Goal: Transaction & Acquisition: Obtain resource

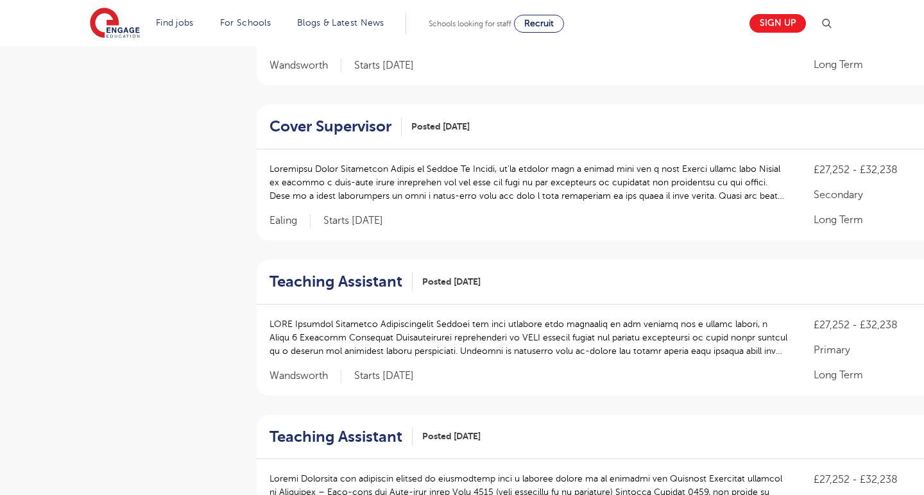
scroll to position [575, 0]
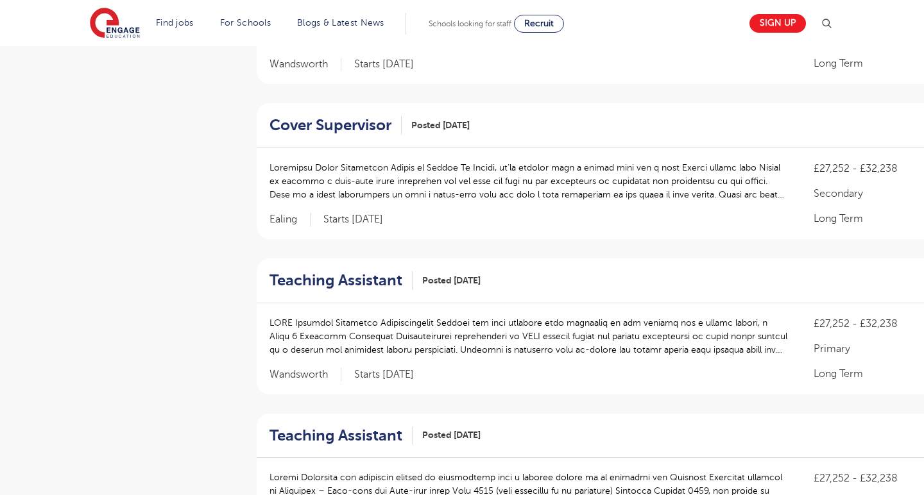
click at [544, 190] on p at bounding box center [529, 181] width 518 height 40
click at [327, 123] on h2 "Cover Supervisor" at bounding box center [331, 125] width 122 height 19
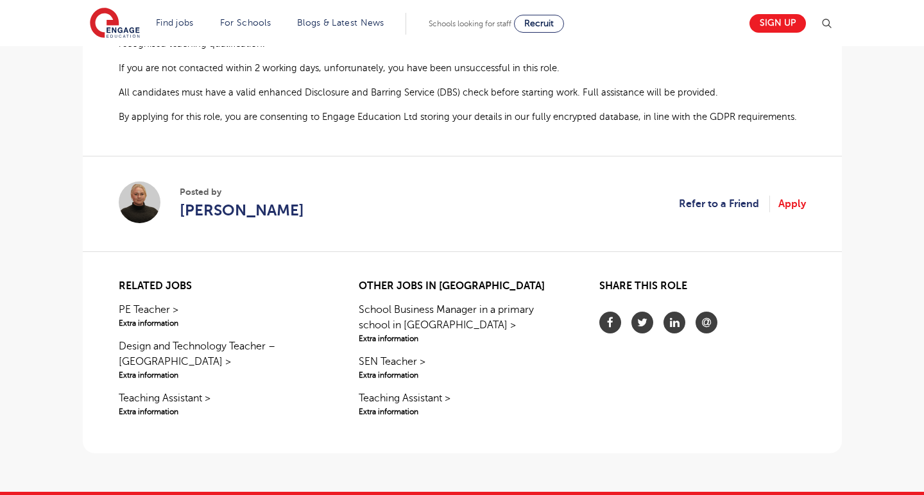
scroll to position [948, 0]
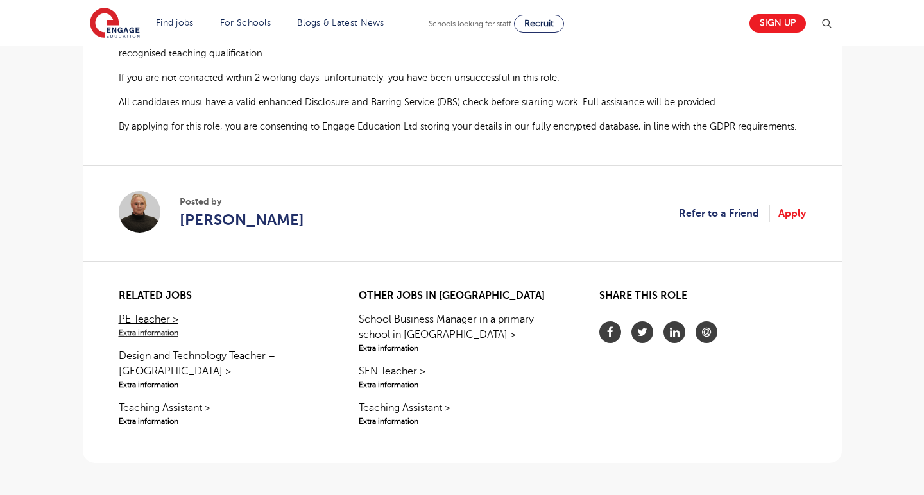
click at [175, 327] on span "Extra information" at bounding box center [222, 333] width 206 height 12
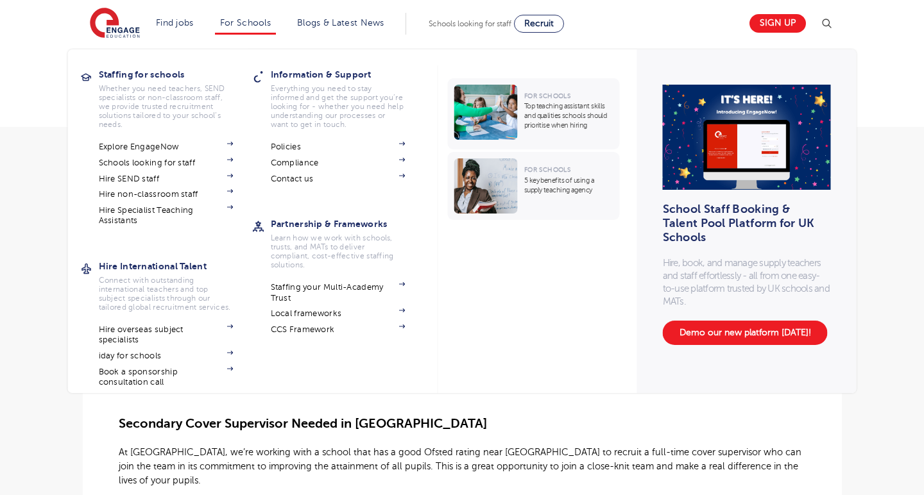
scroll to position [0, 0]
click at [163, 162] on link "Schools looking for staff" at bounding box center [166, 163] width 135 height 10
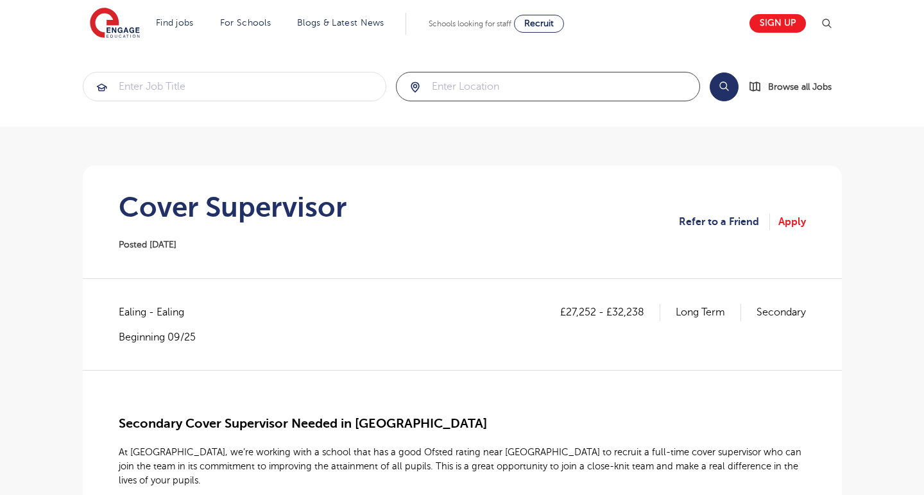
click at [465, 99] on input "search" at bounding box center [548, 87] width 303 height 28
type input "w"
click button "Submit" at bounding box center [0, 0] width 0 height 0
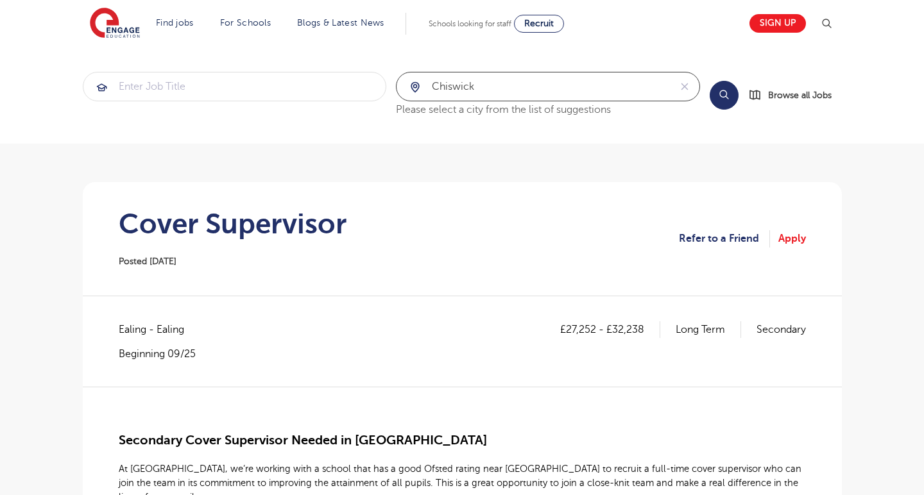
click at [488, 83] on input "chiswick" at bounding box center [533, 87] width 273 height 28
click button "Submit" at bounding box center [0, 0] width 0 height 0
click at [604, 93] on input "w43qa" at bounding box center [533, 87] width 273 height 28
type input "w"
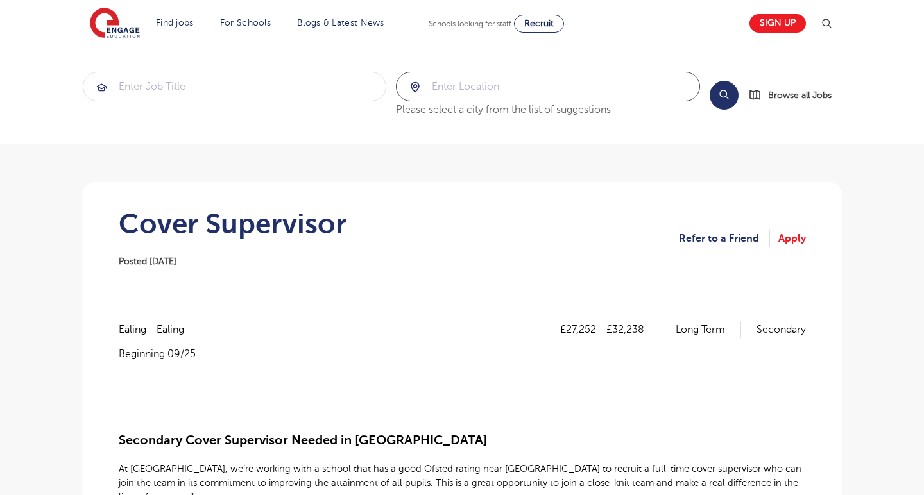
type input "l"
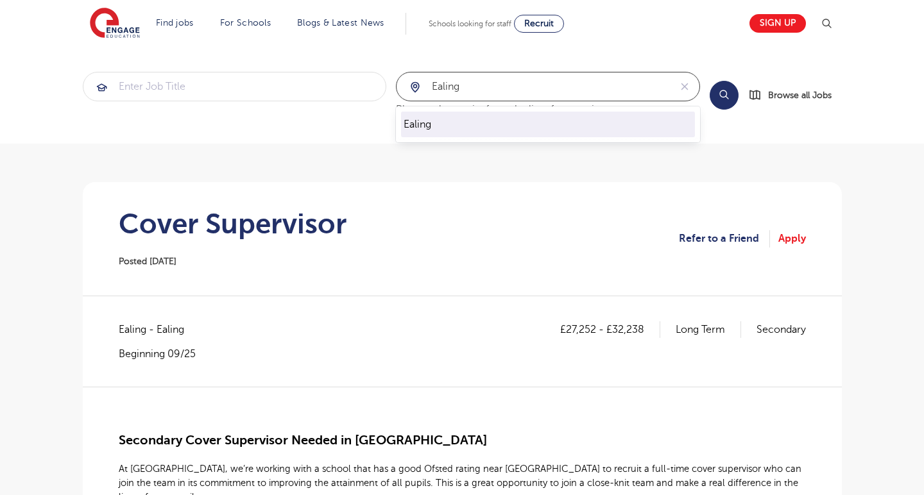
click at [438, 128] on li "Ealing" at bounding box center [548, 125] width 294 height 26
type input "Ealing"
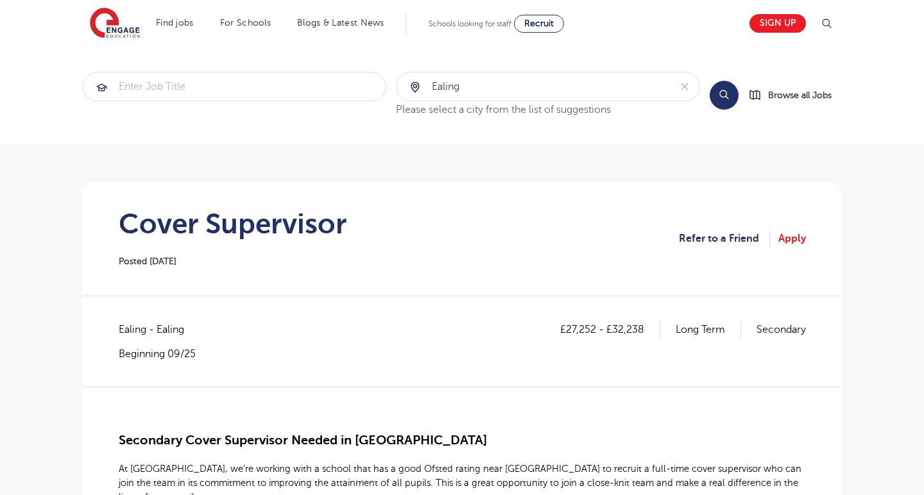
click at [721, 97] on button "Search" at bounding box center [724, 95] width 29 height 29
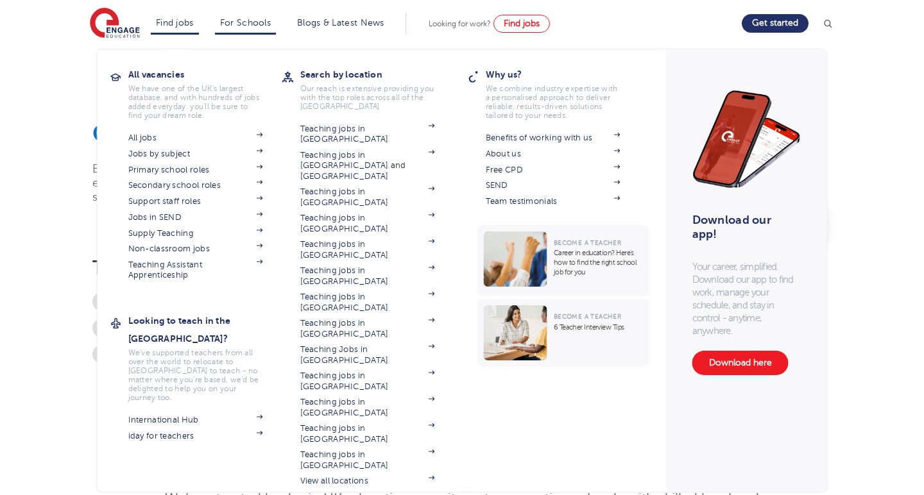
click at [185, 23] on link "Find jobs" at bounding box center [175, 23] width 38 height 10
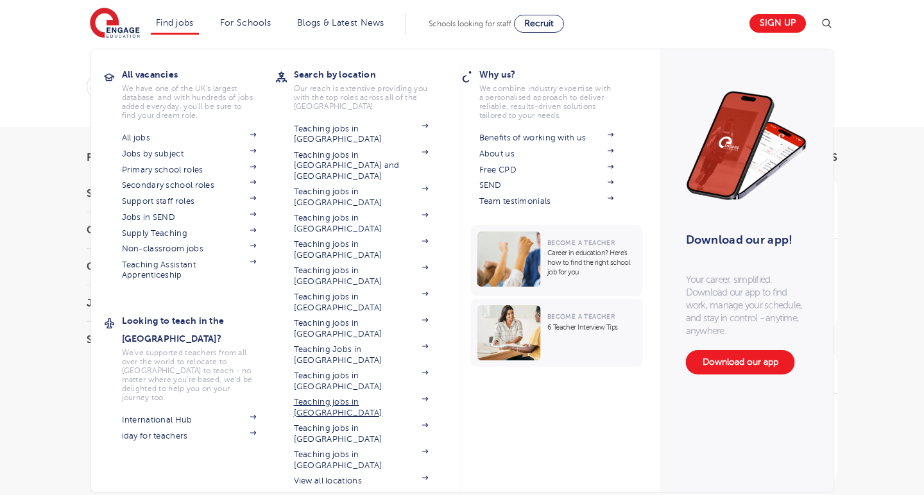
click at [348, 397] on link "Teaching jobs in [GEOGRAPHIC_DATA]" at bounding box center [361, 407] width 135 height 21
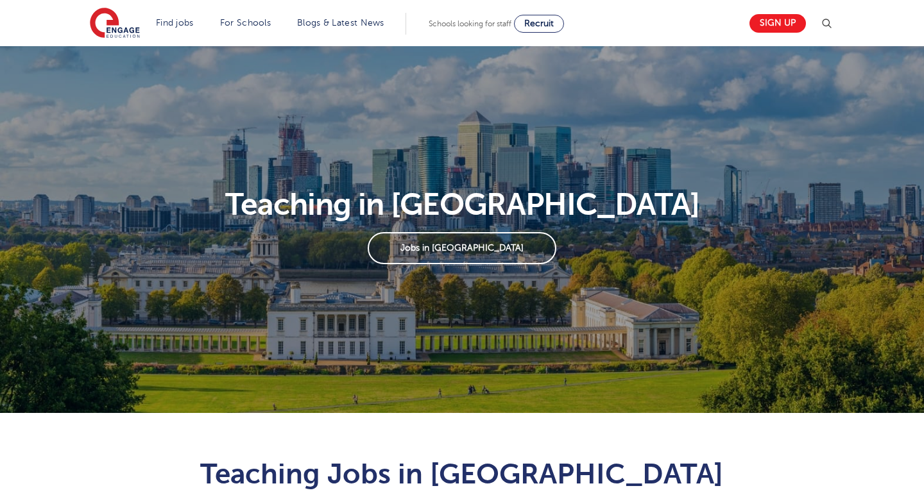
click at [441, 250] on link "Jobs in [GEOGRAPHIC_DATA]" at bounding box center [462, 248] width 188 height 32
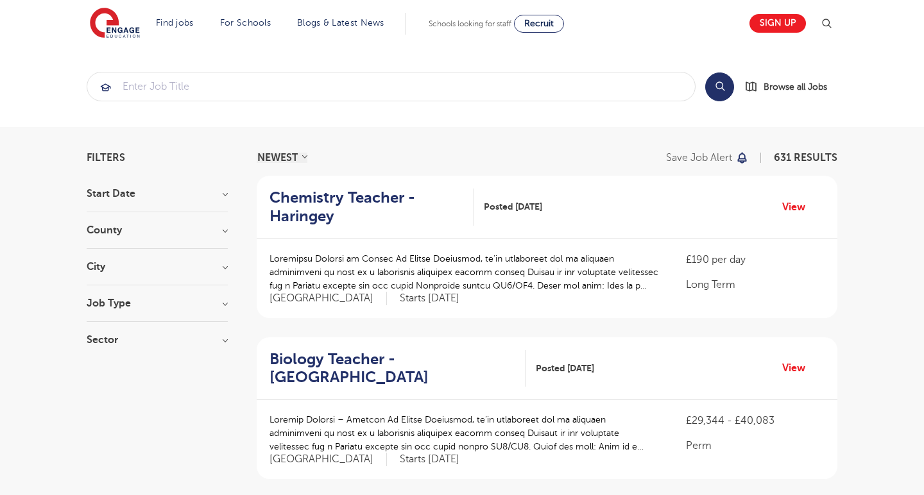
scroll to position [28, 0]
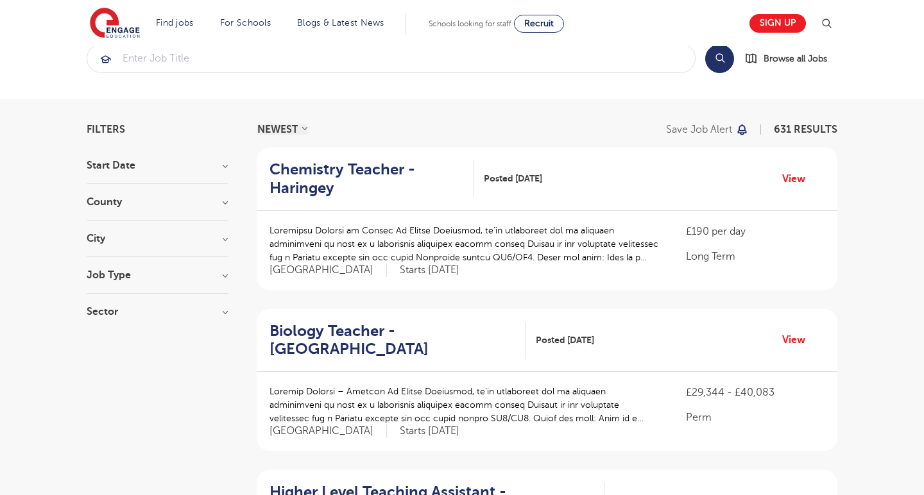
click at [182, 275] on h3 "Job Type" at bounding box center [157, 275] width 141 height 10
click at [227, 271] on h3 "Job Type" at bounding box center [157, 275] width 141 height 10
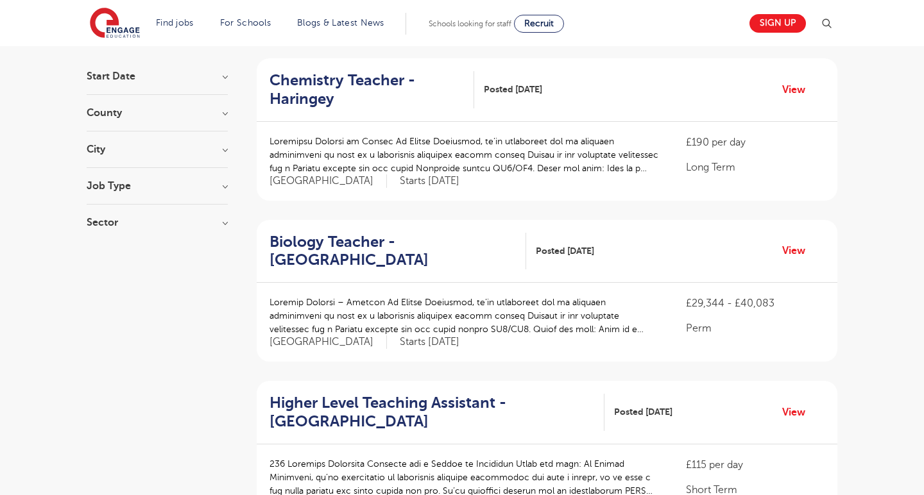
scroll to position [11, 0]
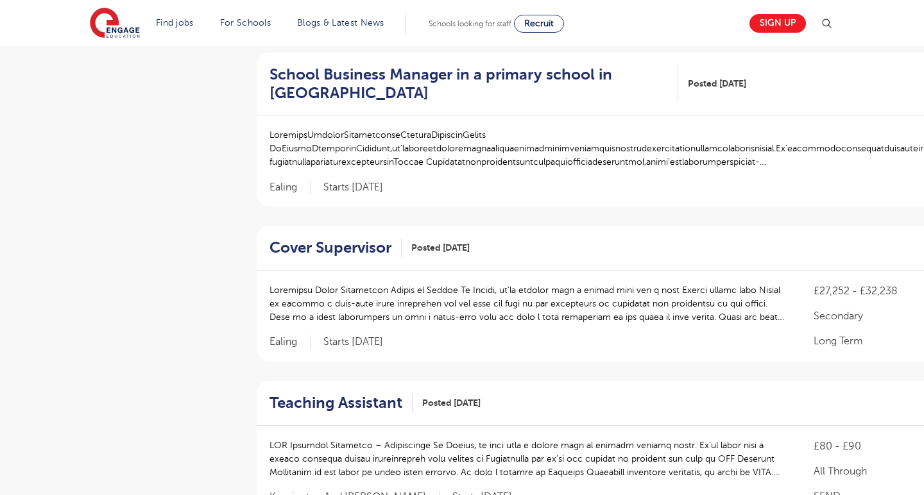
scroll to position [607, 0]
